Goal: Book appointment/travel/reservation

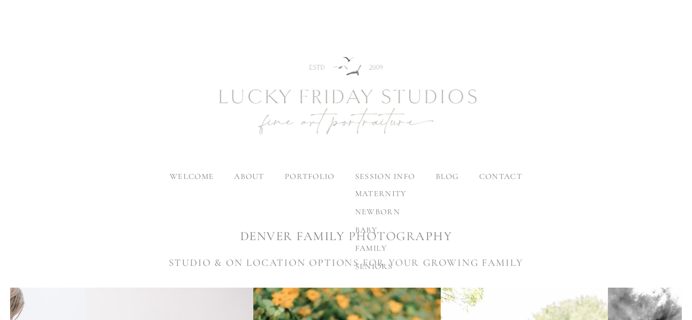
click at [381, 249] on span "family" at bounding box center [371, 249] width 32 height 10
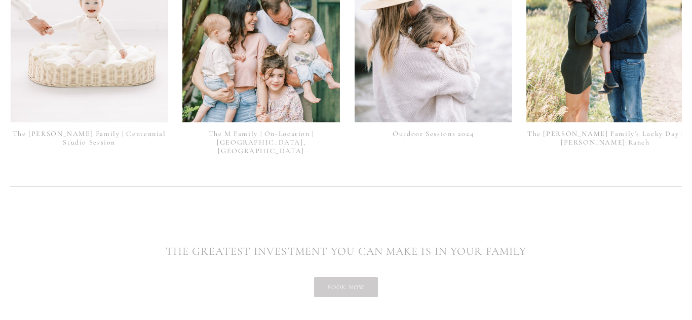
scroll to position [2558, 0]
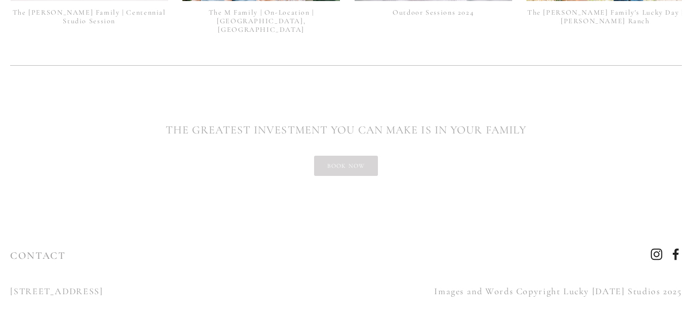
click at [350, 161] on link "book now" at bounding box center [346, 166] width 64 height 20
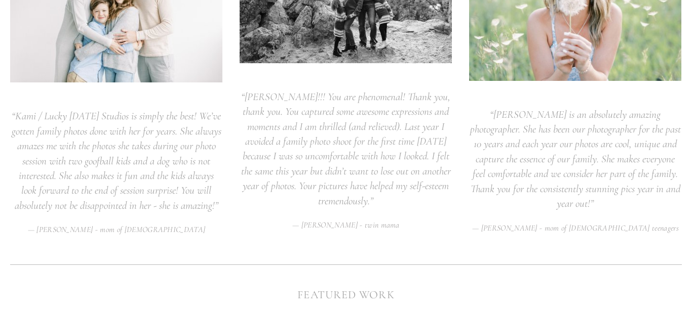
scroll to position [2066, 0]
